Goal: Information Seeking & Learning: Learn about a topic

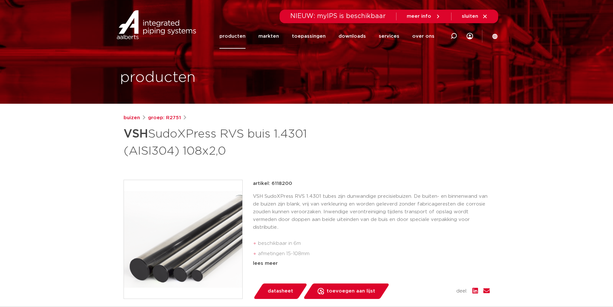
click at [239, 36] on link "producten" at bounding box center [233, 36] width 26 height 25
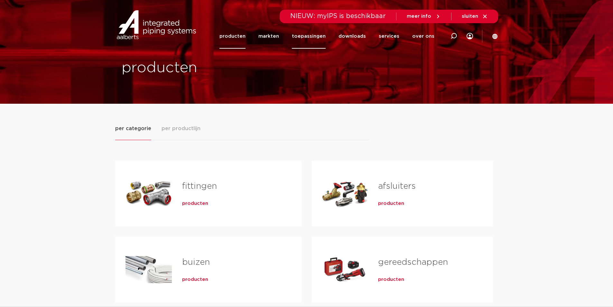
click at [304, 35] on link "toepassingen" at bounding box center [309, 36] width 34 height 25
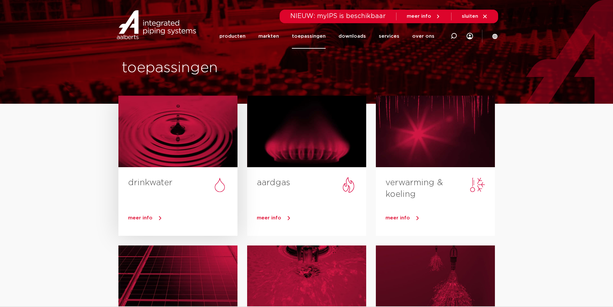
click at [211, 163] on div at bounding box center [177, 131] width 119 height 71
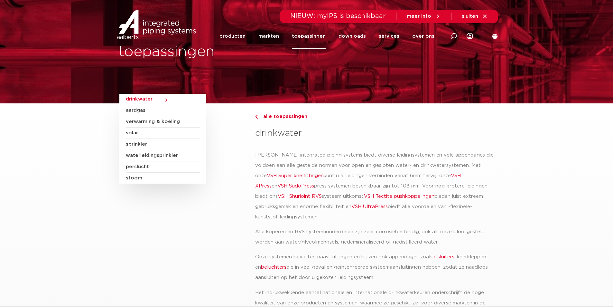
click at [277, 186] on link "VSH SudoPress" at bounding box center [295, 185] width 37 height 5
click at [449, 175] on link "VSH XPress" at bounding box center [358, 180] width 206 height 15
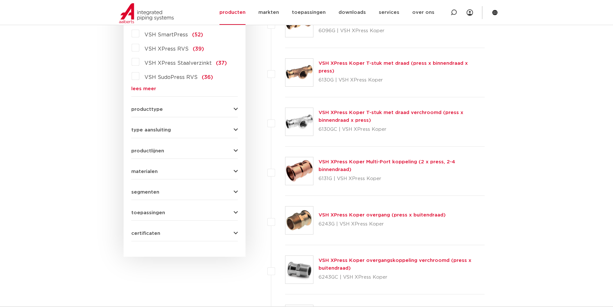
scroll to position [322, 0]
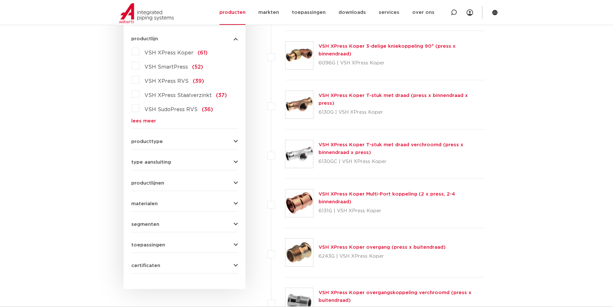
click at [164, 81] on span "VSH XPress RVS" at bounding box center [167, 81] width 44 height 5
click at [0, 0] on input "VSH XPress RVS (39)" at bounding box center [0, 0] width 0 height 0
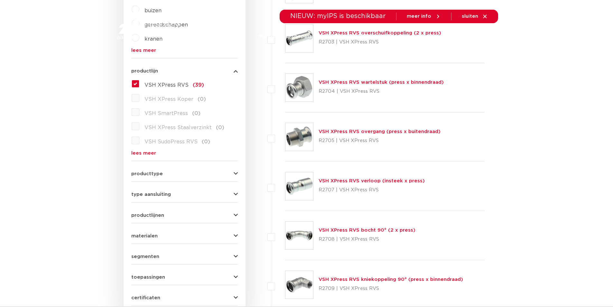
scroll to position [193, 0]
